Goal: Task Accomplishment & Management: Complete application form

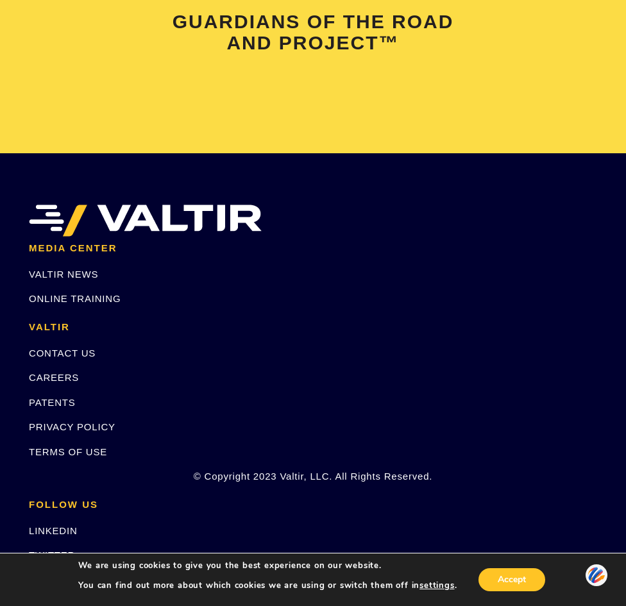
scroll to position [3139, 0]
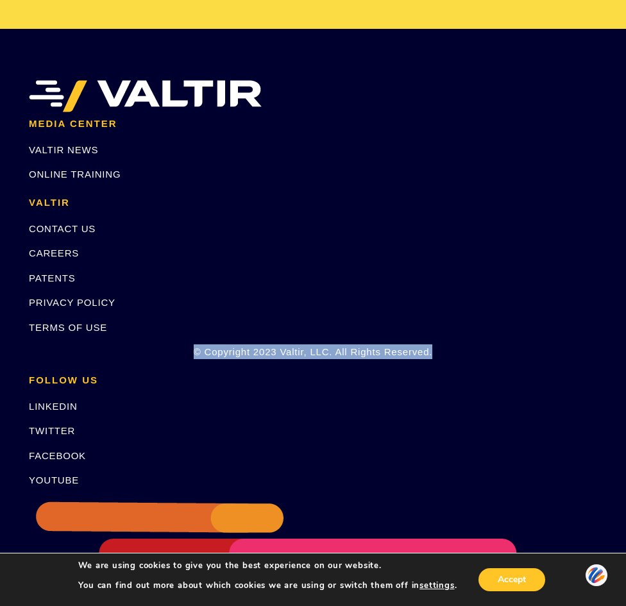
drag, startPoint x: 436, startPoint y: 291, endPoint x: 194, endPoint y: 287, distance: 241.2
click at [194, 344] on p "© Copyright 2023 Valtir, LLC. All Rights Reserved." at bounding box center [313, 351] width 568 height 15
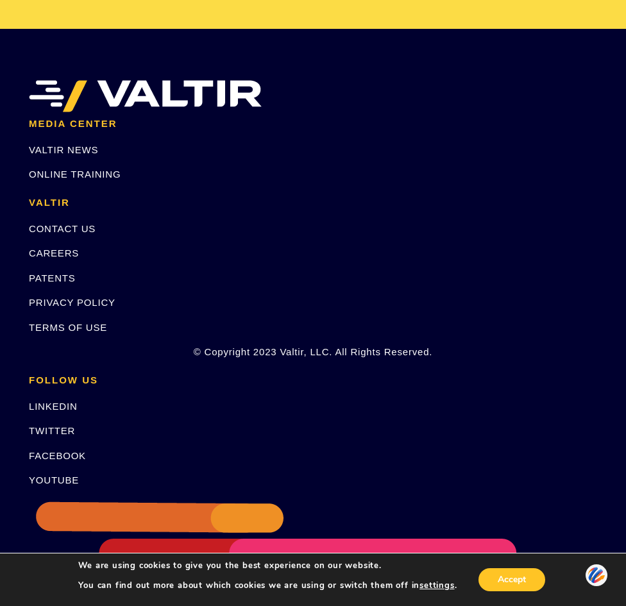
click at [144, 320] on p "TERMS OF USE" at bounding box center [313, 327] width 568 height 15
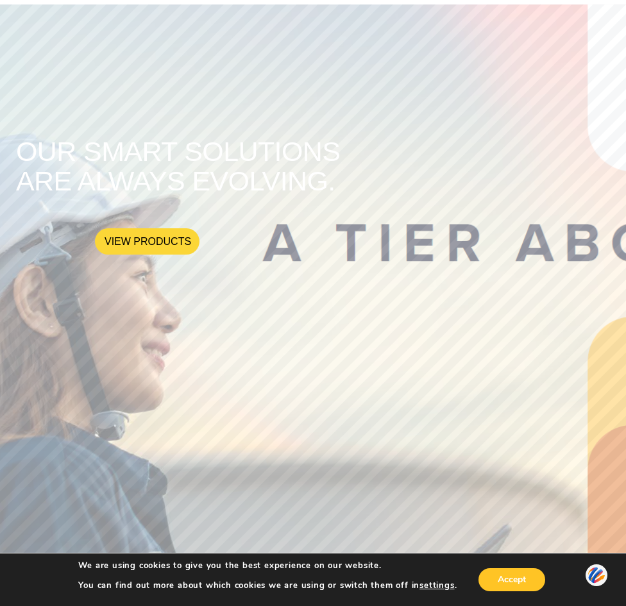
scroll to position [0, 0]
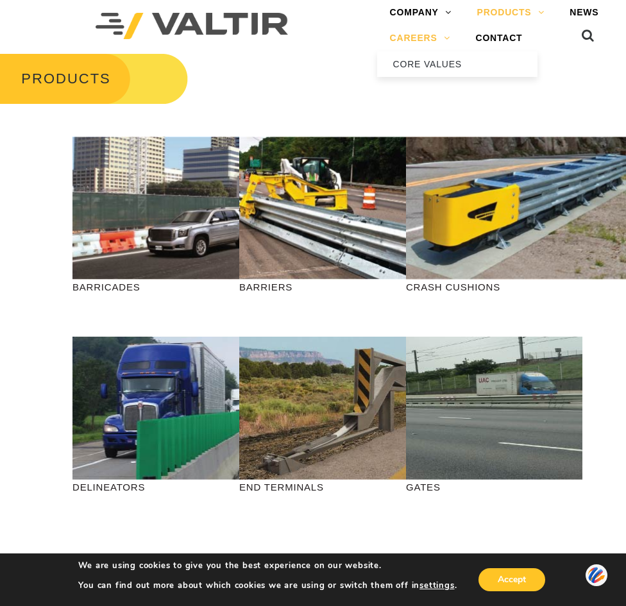
click at [408, 31] on link "CAREERS" at bounding box center [420, 39] width 86 height 26
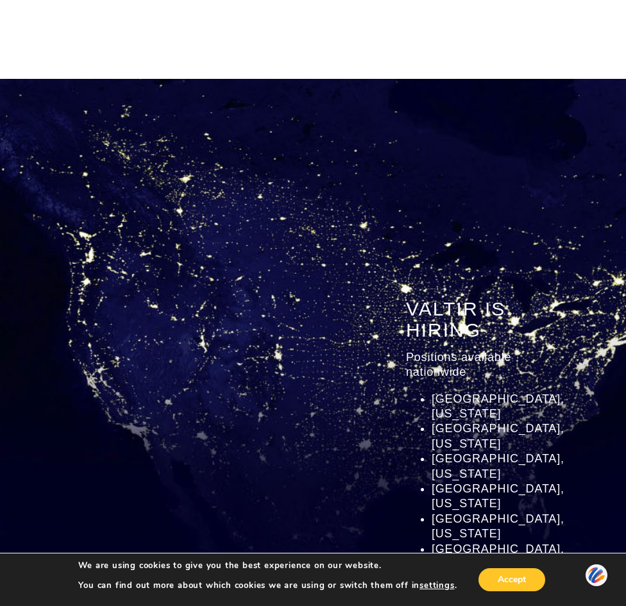
scroll to position [1283, 0]
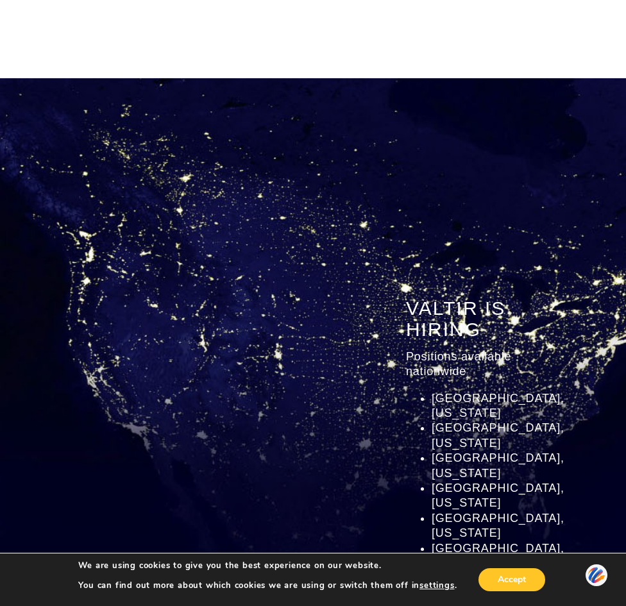
click at [464, 400] on span "Addison, Texas" at bounding box center [498, 406] width 133 height 28
click at [452, 597] on link "Apply Now" at bounding box center [478, 614] width 144 height 35
